Goal: Information Seeking & Learning: Learn about a topic

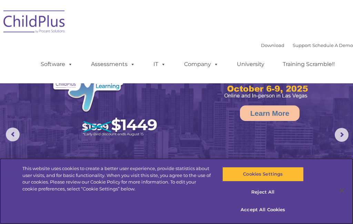
select select "MEDIUM"
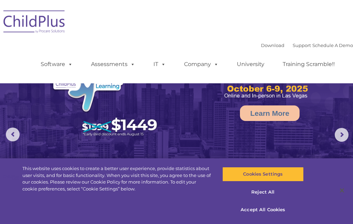
click at [19, 21] on img at bounding box center [34, 23] width 69 height 35
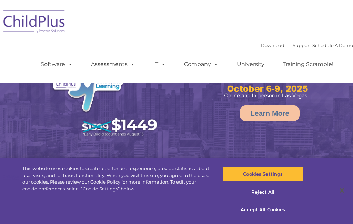
select select "MEDIUM"
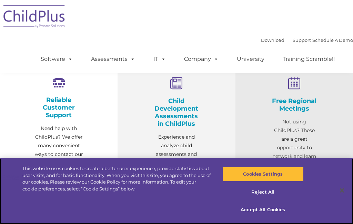
scroll to position [233, 0]
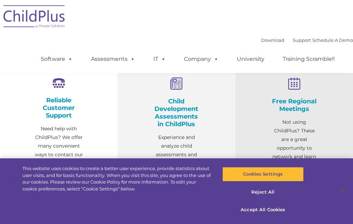
click at [181, 110] on h4 "Child Development Assessments in ChildPlus" at bounding box center [176, 112] width 49 height 30
click at [191, 115] on h4 "Child Development Assessments in ChildPlus" at bounding box center [176, 112] width 49 height 30
click at [177, 87] on icon at bounding box center [176, 83] width 49 height 13
click at [178, 109] on h4 "Child Development Assessments in ChildPlus" at bounding box center [176, 112] width 49 height 30
click at [177, 88] on icon at bounding box center [176, 83] width 49 height 13
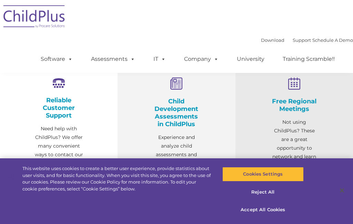
click at [261, 16] on div "Download Support | Schedule A Demo  MENU MENU Software ChildPlus: The original…" at bounding box center [176, 36] width 353 height 73
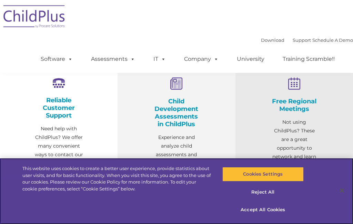
click at [266, 212] on button "Accept All Cookies" at bounding box center [263, 209] width 81 height 14
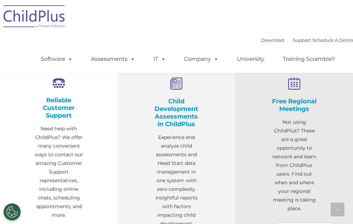
click at [195, 104] on h4 "Child Development Assessments in ChildPlus" at bounding box center [176, 112] width 49 height 30
click at [184, 98] on h4 "Child Development Assessments in ChildPlus" at bounding box center [176, 112] width 49 height 30
click at [190, 99] on h4 "Child Development Assessments in ChildPlus" at bounding box center [176, 112] width 49 height 30
click at [187, 102] on h4 "Child Development Assessments in ChildPlus" at bounding box center [176, 112] width 49 height 30
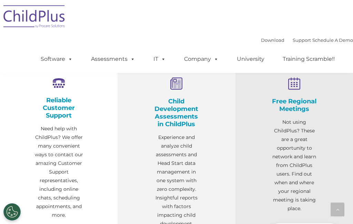
click at [185, 99] on h4 "Child Development Assessments in ChildPlus" at bounding box center [176, 112] width 49 height 30
click at [188, 98] on h4 "Child Development Assessments in ChildPlus" at bounding box center [176, 112] width 49 height 30
click at [184, 95] on div "Child Development Assessments in ChildPlus Experience and analyze child assessm…" at bounding box center [176, 152] width 49 height 150
click at [182, 95] on div "Child Development Assessments in ChildPlus Experience and analyze child assessm…" at bounding box center [176, 152] width 49 height 150
click at [187, 112] on h4 "Child Development Assessments in ChildPlus" at bounding box center [176, 112] width 49 height 30
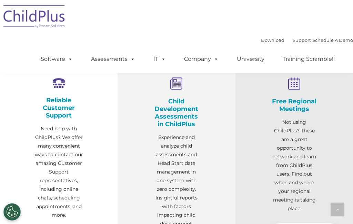
click at [189, 119] on h4 "Child Development Assessments in ChildPlus" at bounding box center [176, 112] width 49 height 30
click at [177, 105] on h4 "Child Development Assessments in ChildPlus" at bounding box center [176, 112] width 49 height 30
click at [191, 110] on h4 "Child Development Assessments in ChildPlus" at bounding box center [176, 112] width 49 height 30
click at [198, 108] on h4 "Child Development Assessments in ChildPlus" at bounding box center [176, 112] width 49 height 30
